Goal: Information Seeking & Learning: Learn about a topic

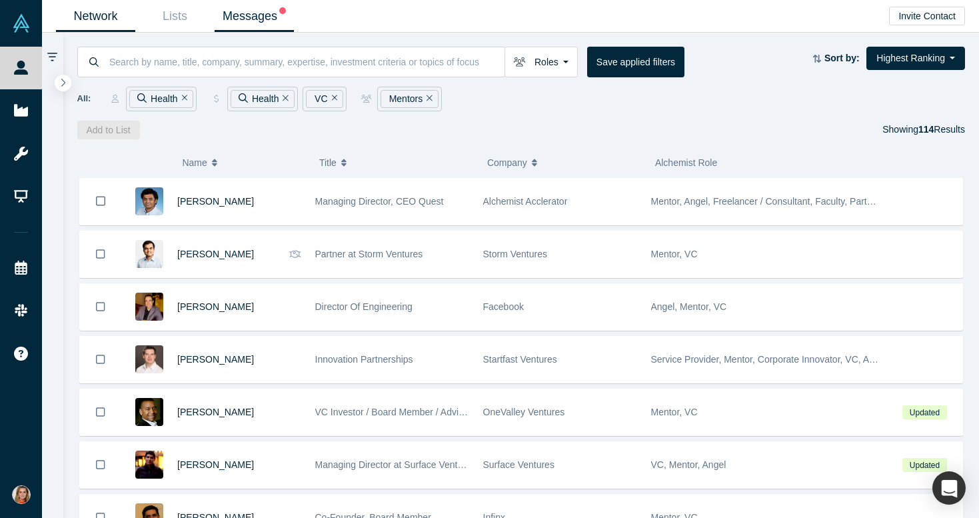
click at [243, 18] on link "Messages" at bounding box center [254, 16] width 79 height 31
